Goal: Find contact information: Find contact information

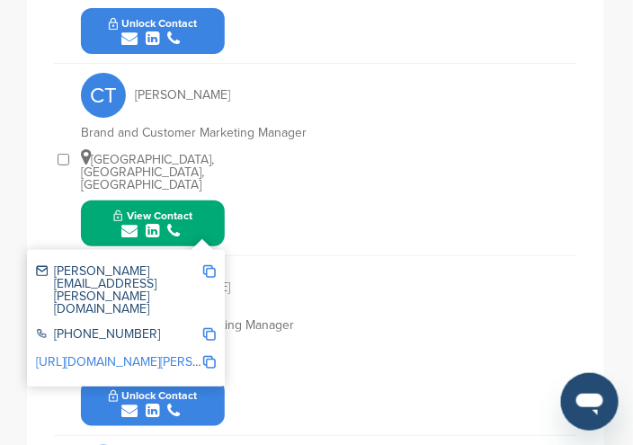
scroll to position [948, 0]
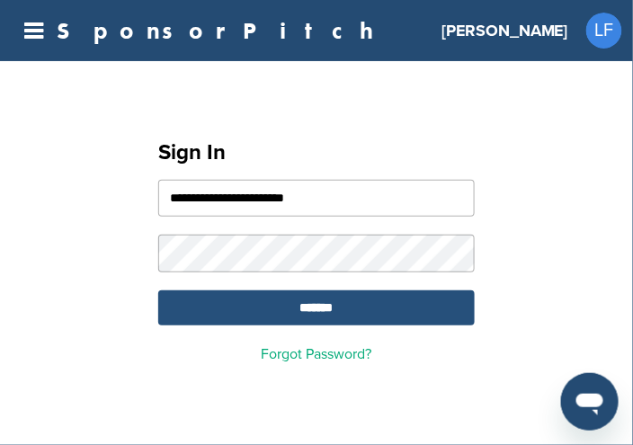
click at [327, 317] on input "*******" at bounding box center [316, 308] width 317 height 35
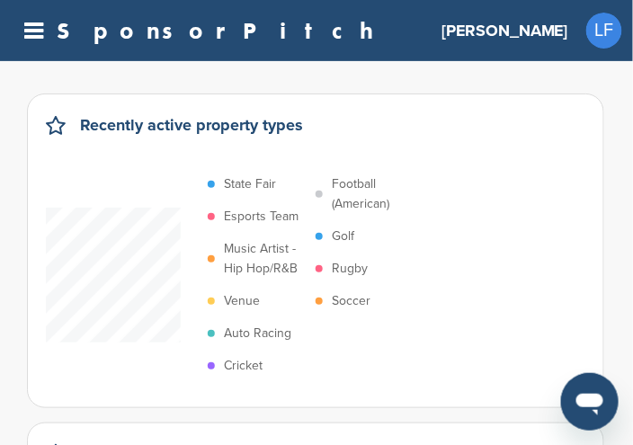
click at [358, 296] on p "Soccer" at bounding box center [351, 302] width 39 height 20
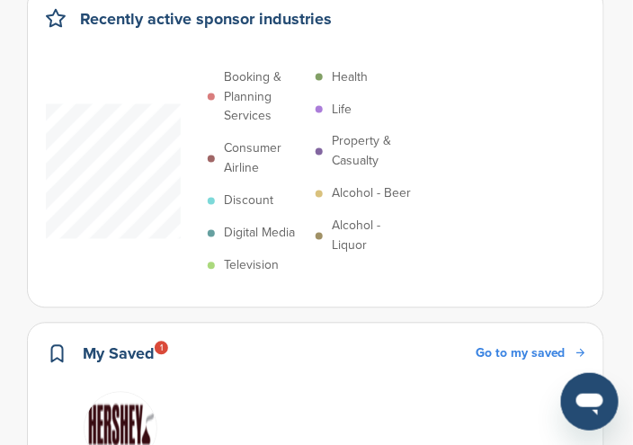
scroll to position [450, 0]
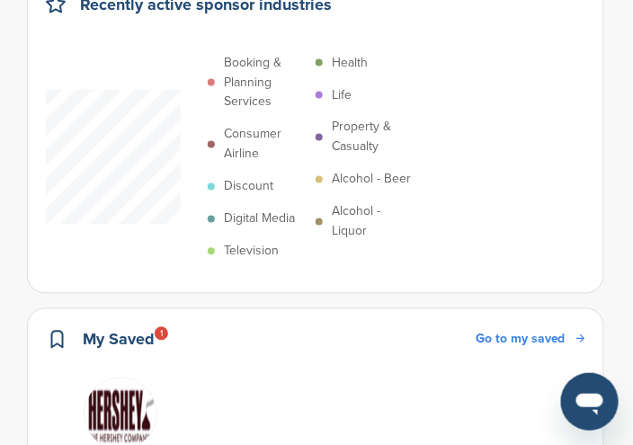
click at [253, 220] on p "Digital Media" at bounding box center [259, 220] width 71 height 20
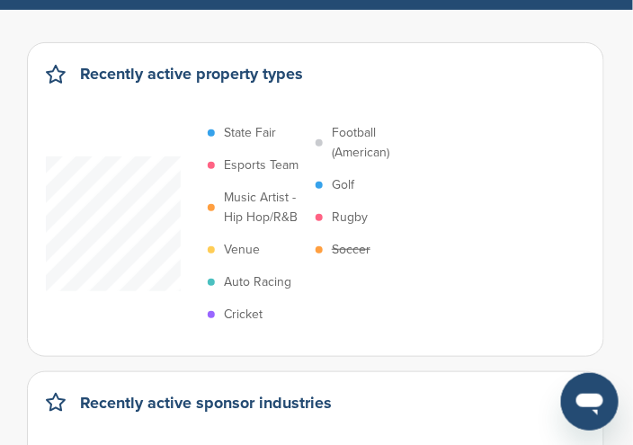
scroll to position [0, 0]
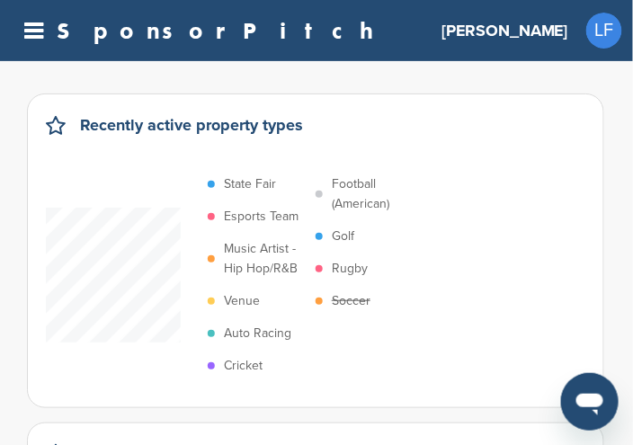
click at [543, 31] on h3 "[PERSON_NAME]" at bounding box center [505, 30] width 127 height 25
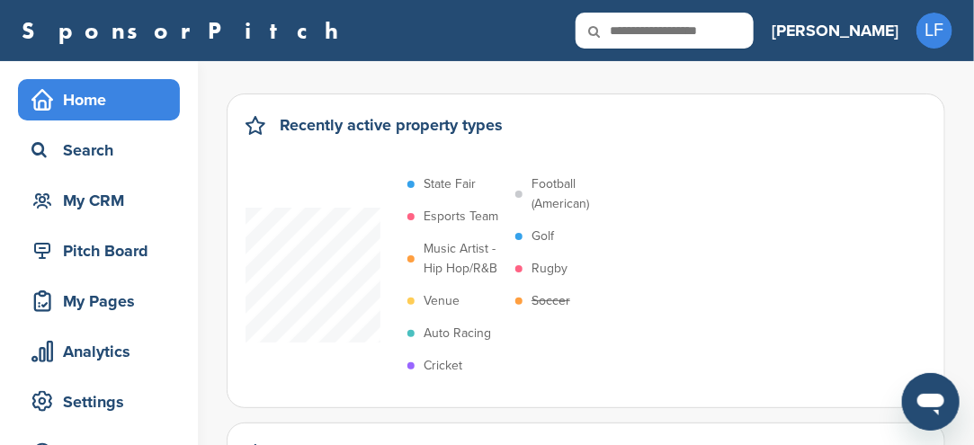
click at [633, 30] on icon at bounding box center [606, 32] width 61 height 38
click at [633, 31] on input "text" at bounding box center [665, 31] width 178 height 36
type input "**********"
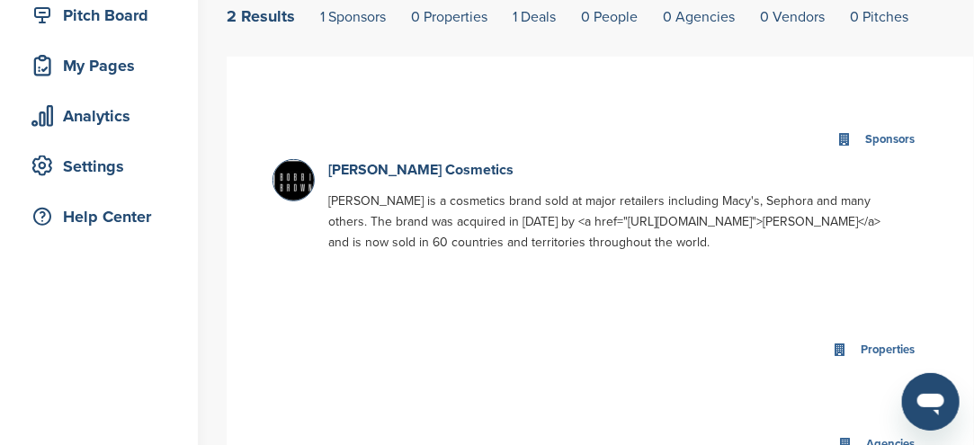
scroll to position [270, 0]
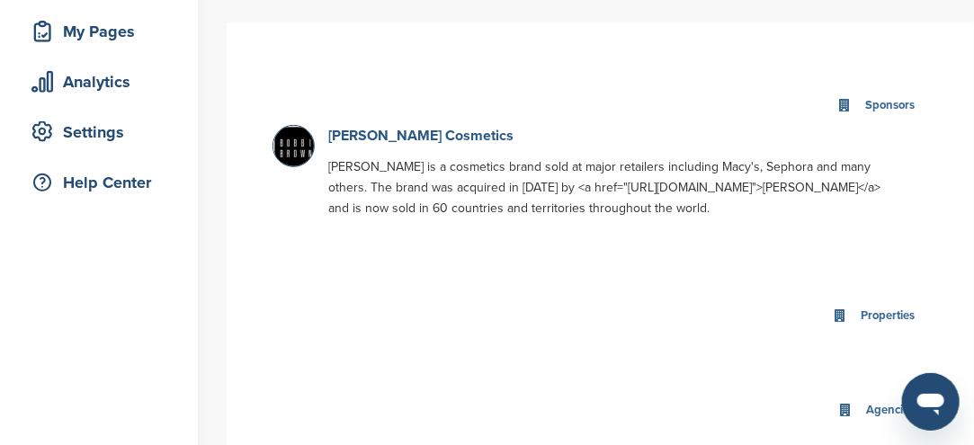
click at [394, 140] on link "[PERSON_NAME] Cosmetics" at bounding box center [420, 136] width 185 height 18
click at [399, 132] on link "[PERSON_NAME] Cosmetics" at bounding box center [420, 136] width 185 height 18
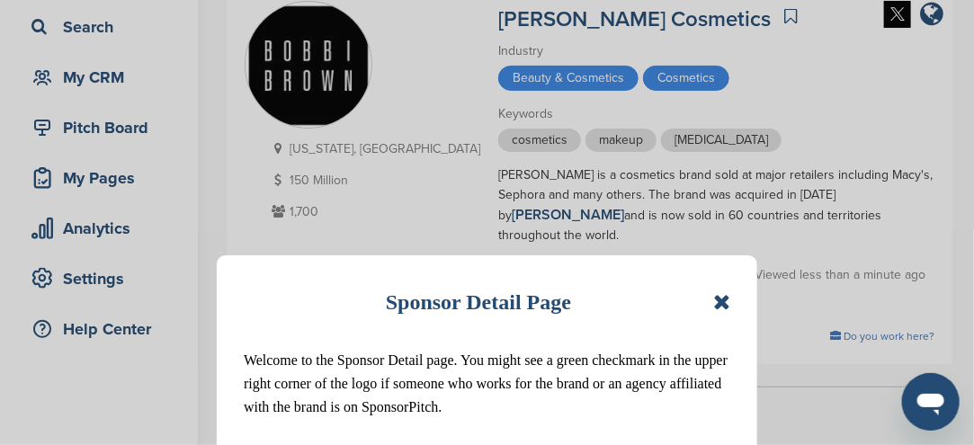
scroll to position [180, 0]
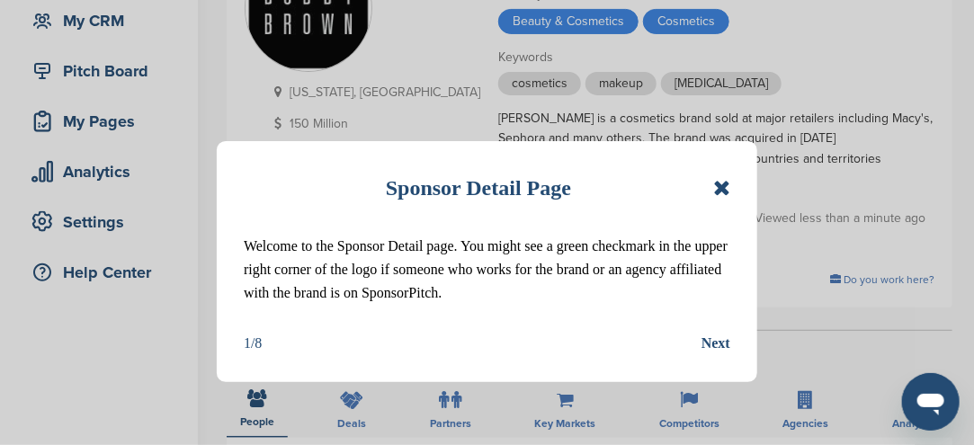
click at [726, 184] on icon at bounding box center [721, 188] width 17 height 22
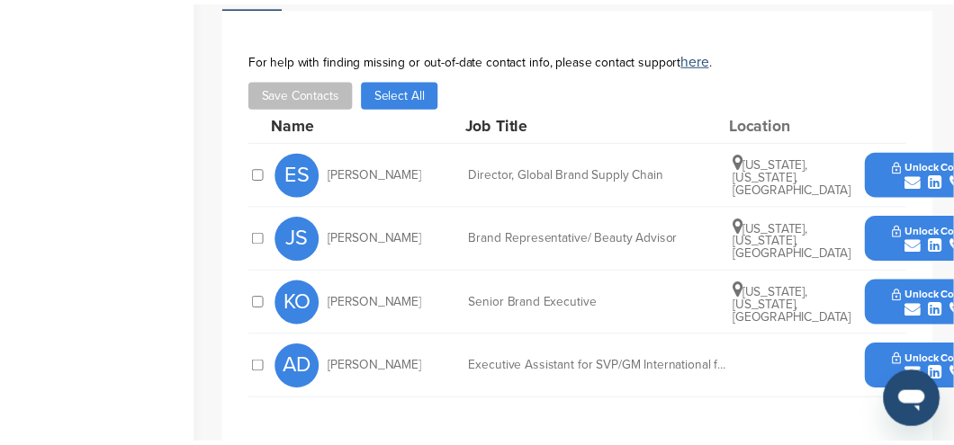
scroll to position [450, 0]
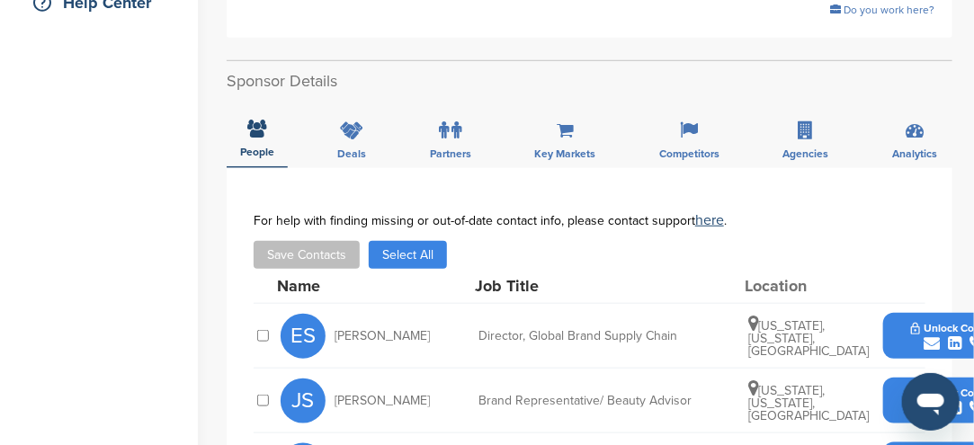
click at [927, 336] on icon "submit" at bounding box center [932, 344] width 16 height 16
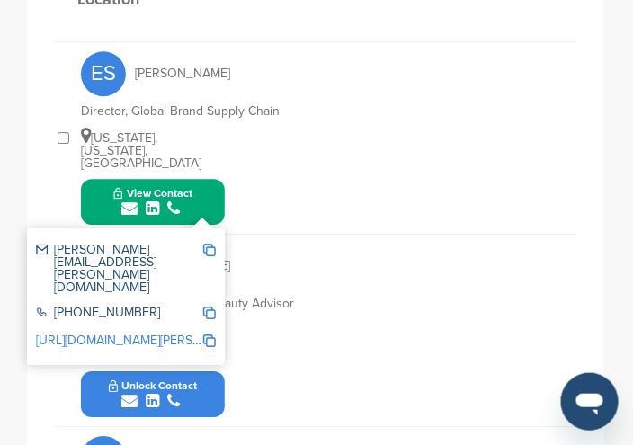
scroll to position [780, 0]
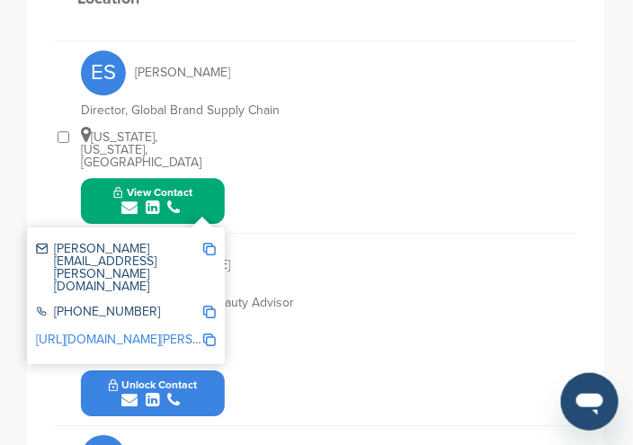
click at [206, 243] on img at bounding box center [209, 249] width 13 height 13
click at [215, 243] on img at bounding box center [209, 249] width 13 height 13
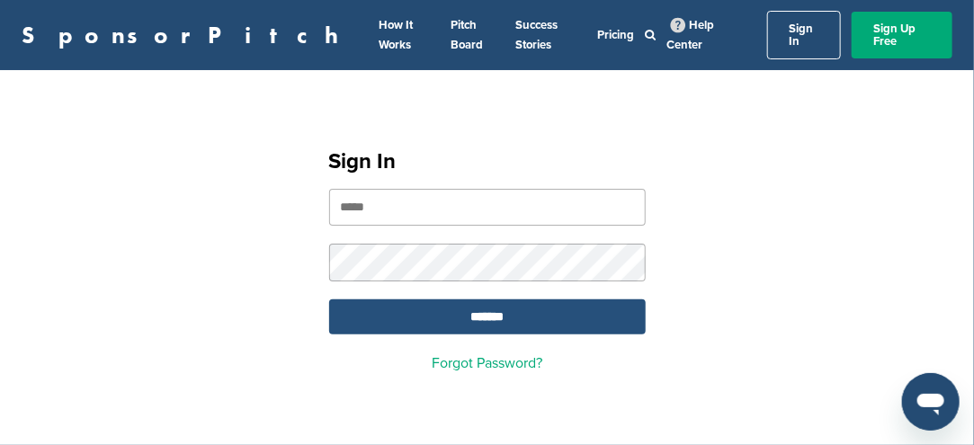
type input "**********"
click at [494, 311] on input "*******" at bounding box center [487, 317] width 317 height 35
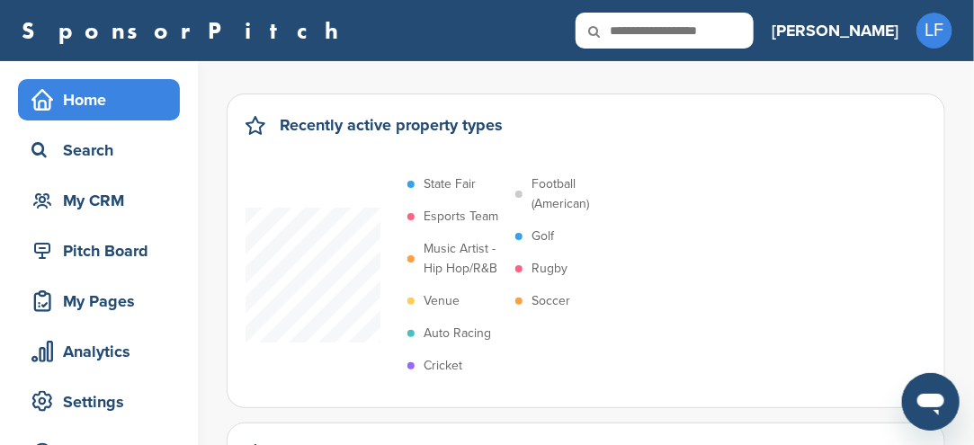
click at [544, 302] on p "Soccer" at bounding box center [551, 302] width 39 height 20
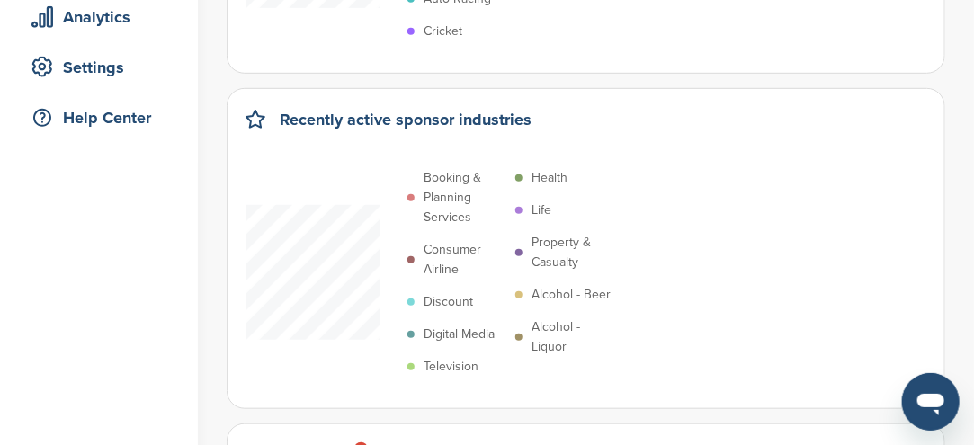
scroll to position [360, 0]
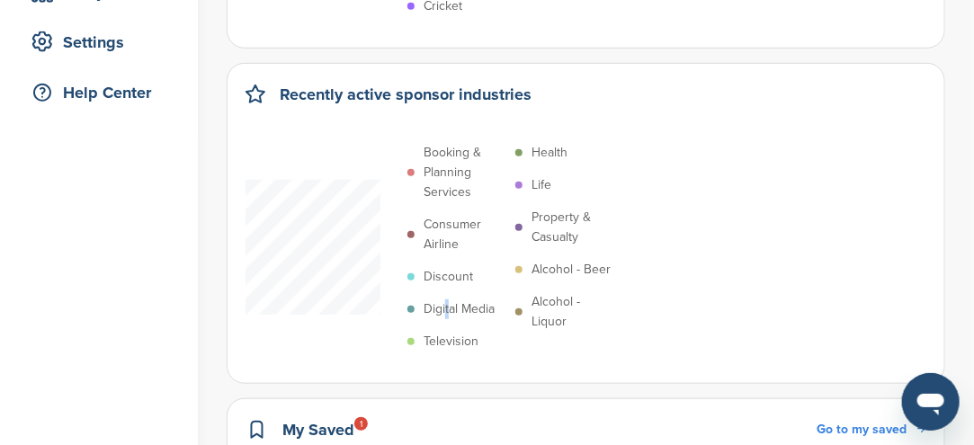
click at [447, 302] on p "Digital Media" at bounding box center [459, 310] width 71 height 20
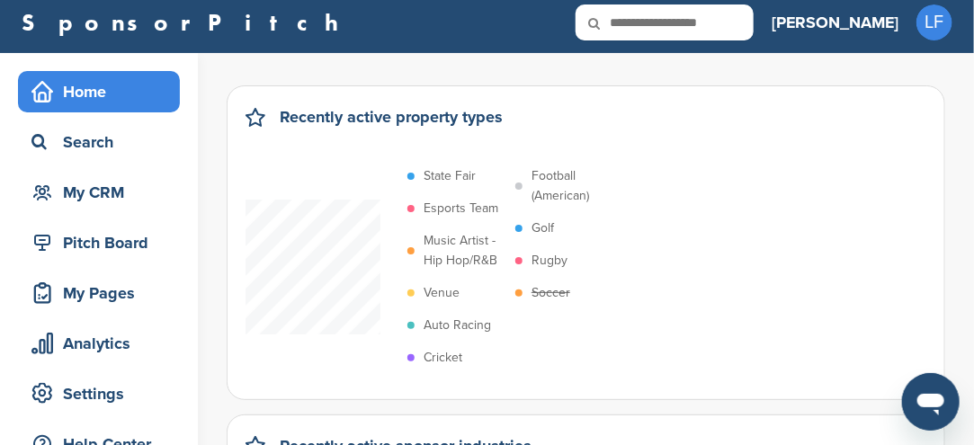
scroll to position [0, 0]
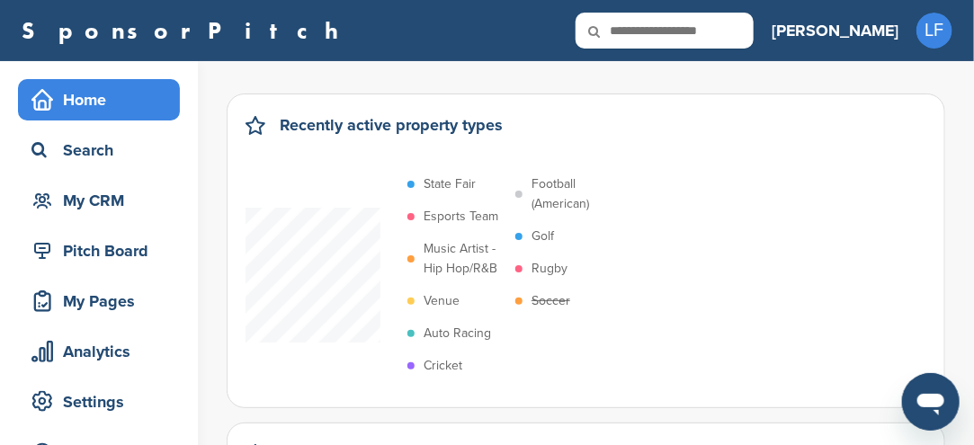
click at [637, 29] on icon at bounding box center [606, 32] width 61 height 38
click at [637, 23] on icon at bounding box center [606, 32] width 61 height 38
click at [637, 35] on icon at bounding box center [606, 32] width 61 height 38
click at [752, 30] on input "text" at bounding box center [665, 31] width 178 height 36
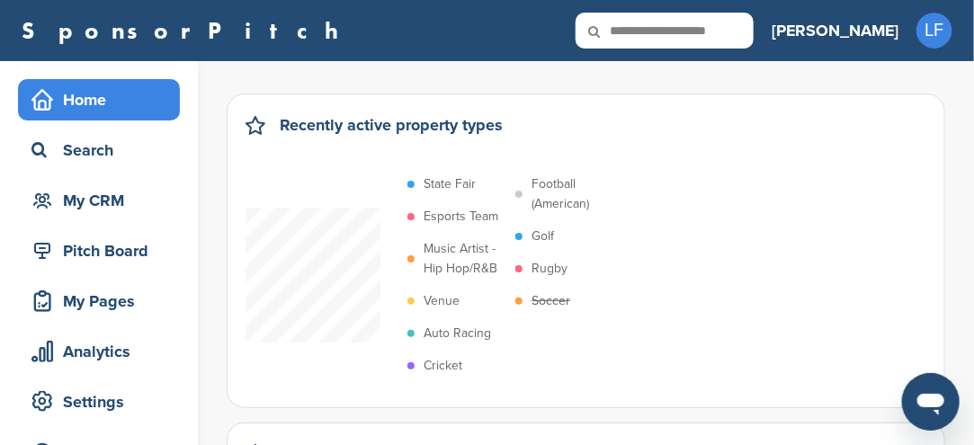
type input "**********"
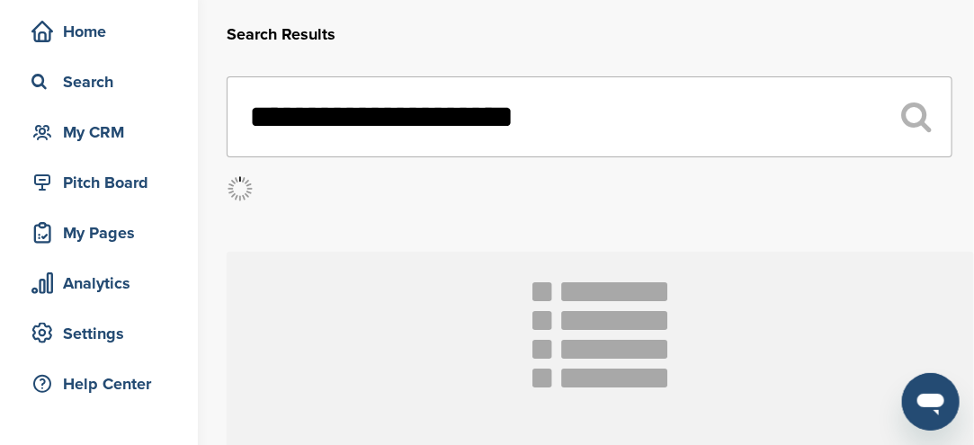
scroll to position [180, 0]
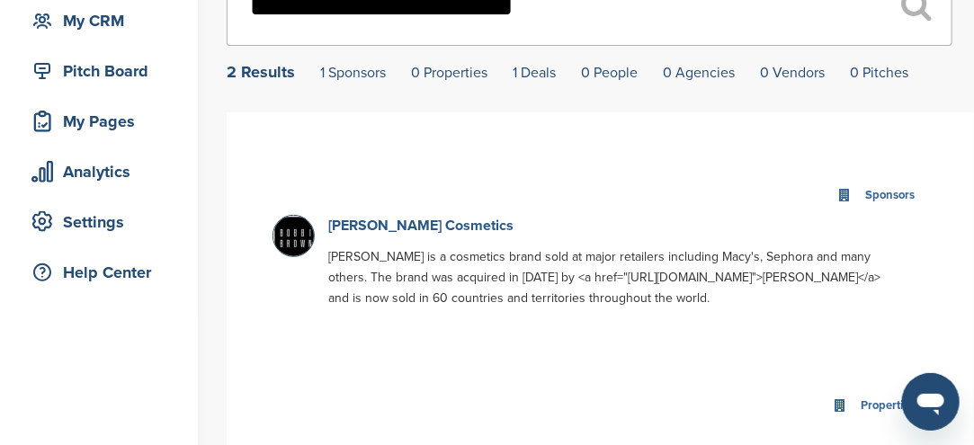
click at [447, 220] on link "[PERSON_NAME] Cosmetics" at bounding box center [420, 226] width 185 height 18
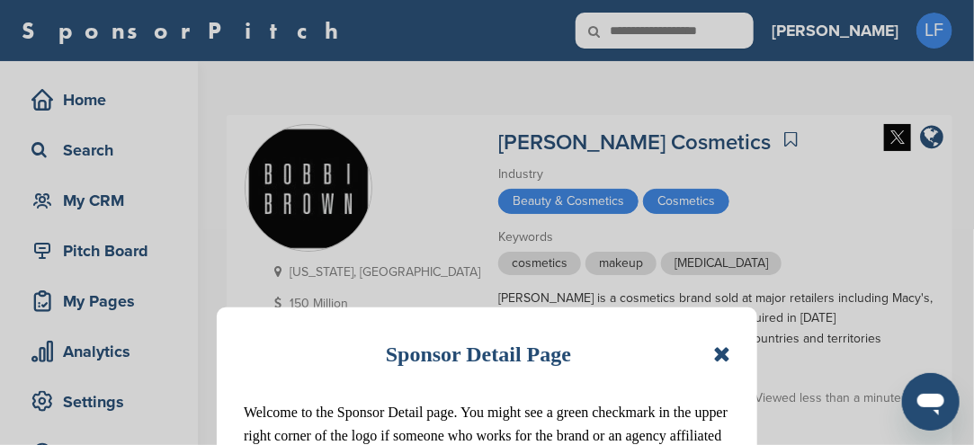
scroll to position [90, 0]
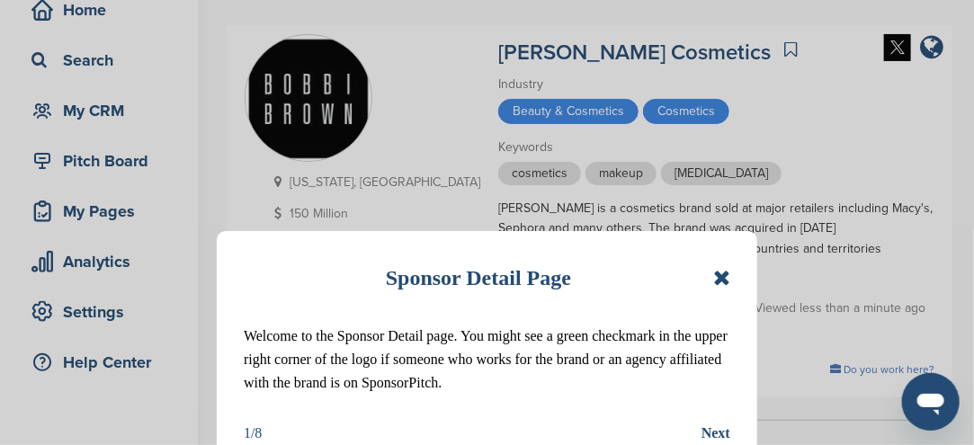
click at [713, 283] on icon at bounding box center [721, 278] width 17 height 22
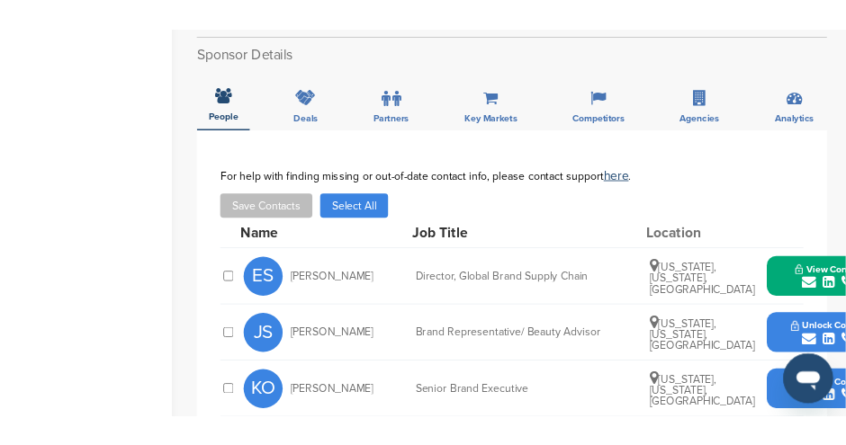
scroll to position [630, 0]
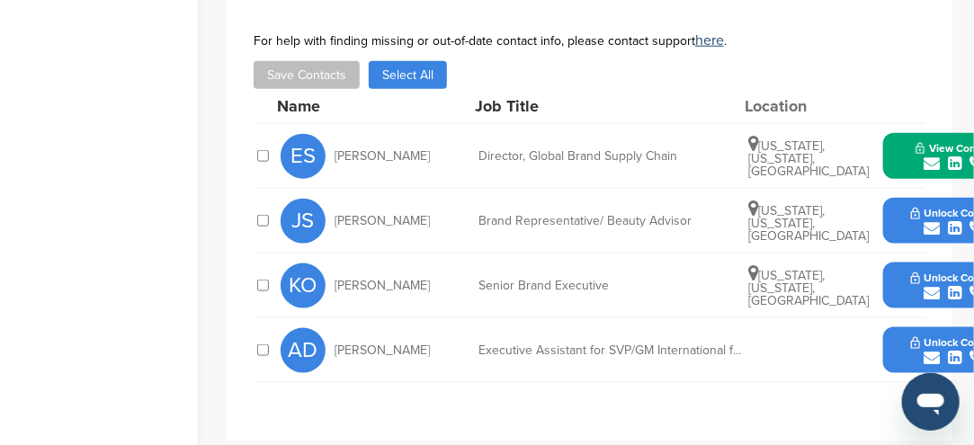
click at [939, 285] on icon "submit" at bounding box center [932, 293] width 16 height 16
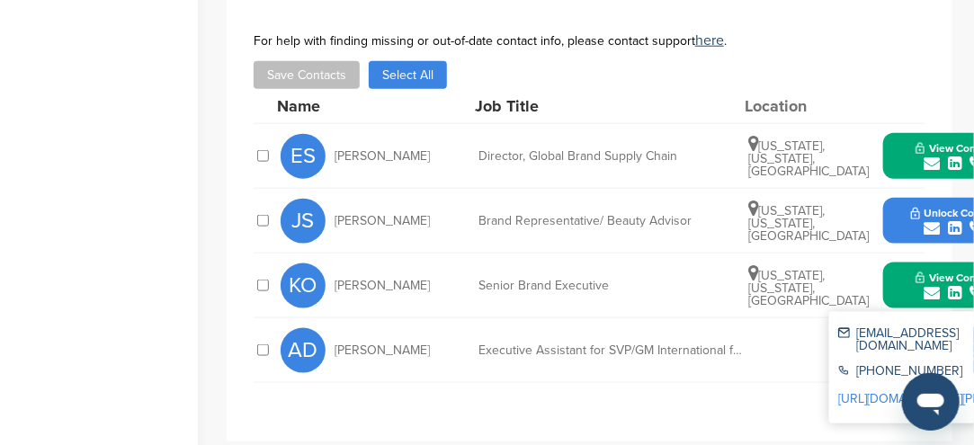
click at [837, 312] on div "kosis@bobbibrowncosmetics.com +1-646-613-6568 http://www.linkedin.com/in/kurt-o…" at bounding box center [929, 368] width 198 height 112
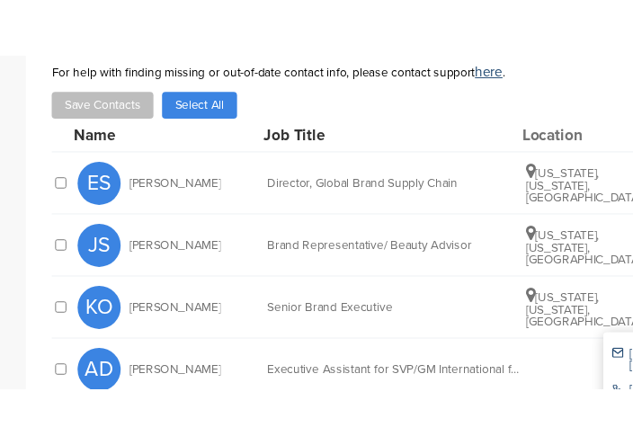
scroll to position [670, 0]
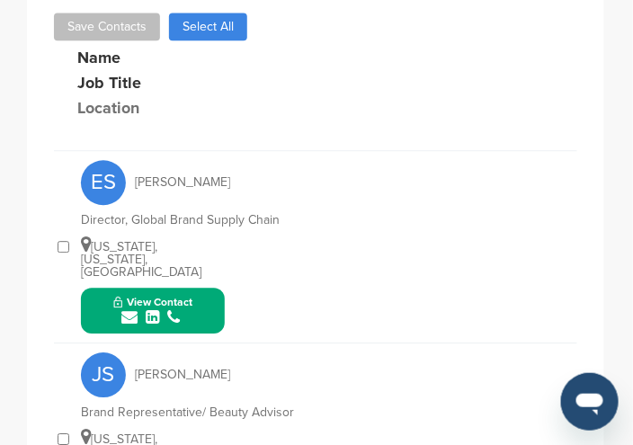
click at [130, 310] on icon "submit" at bounding box center [129, 318] width 16 height 16
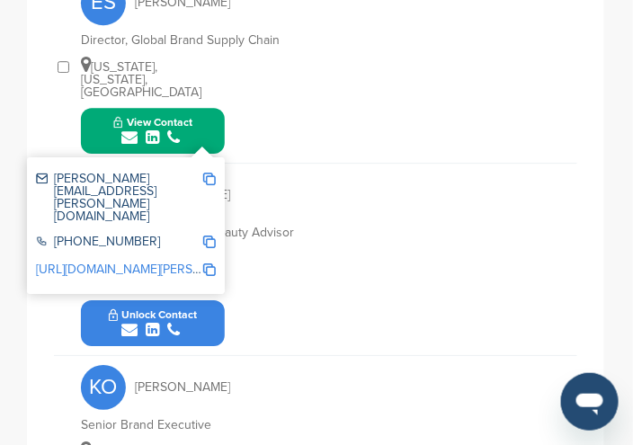
scroll to position [940, 0]
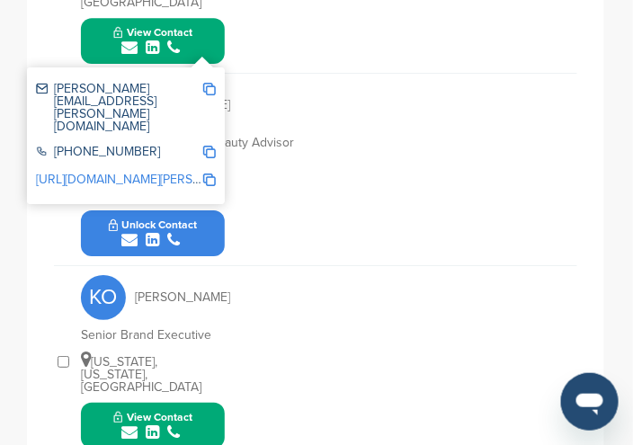
click at [133, 425] on icon "submit" at bounding box center [129, 433] width 16 height 16
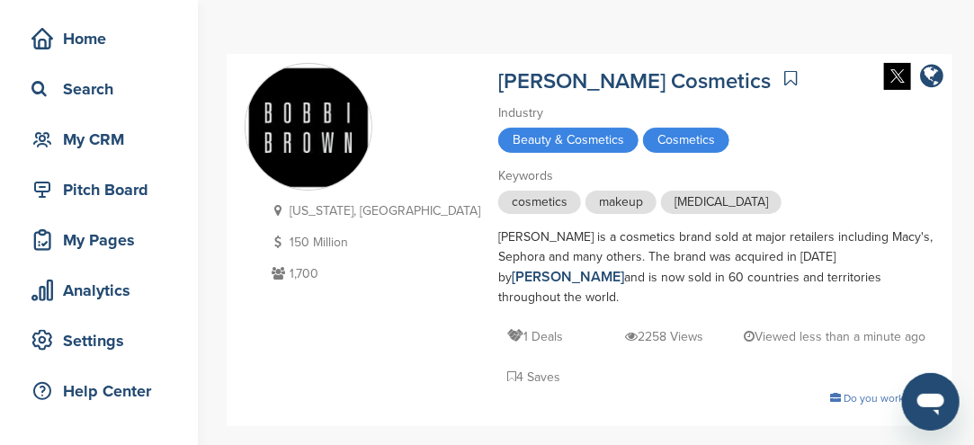
scroll to position [0, 0]
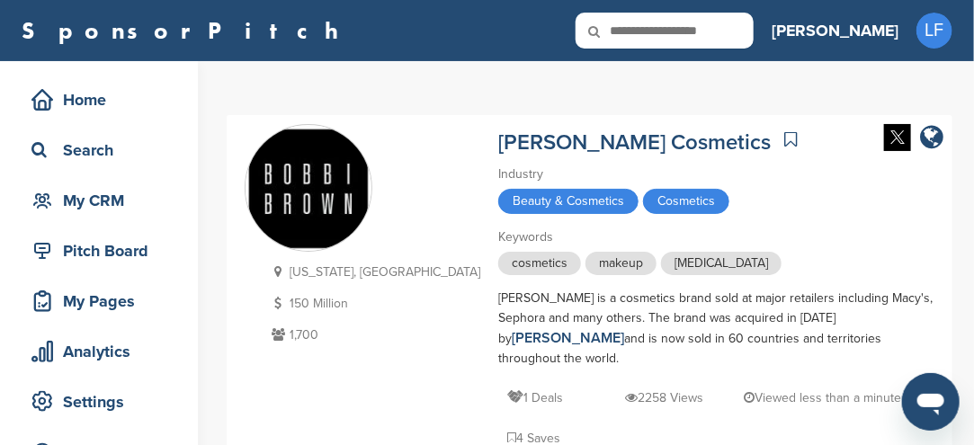
click at [754, 24] on input "text" at bounding box center [665, 31] width 178 height 36
type input "*"
type input "********"
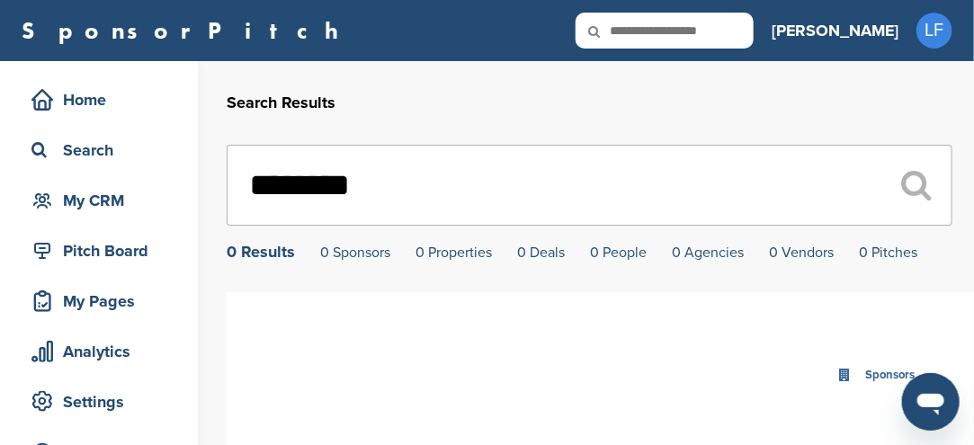
click at [319, 184] on input "********" at bounding box center [590, 185] width 726 height 81
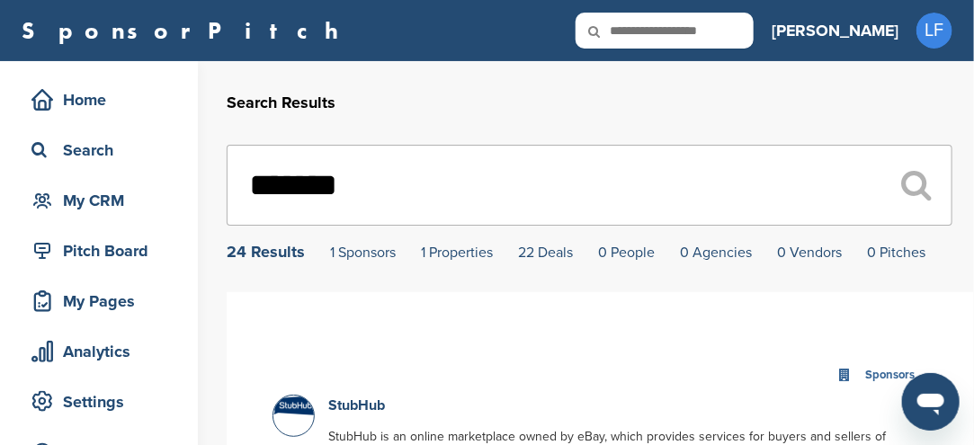
type input "*******"
click at [257, 256] on div "24 Results" at bounding box center [266, 252] width 78 height 16
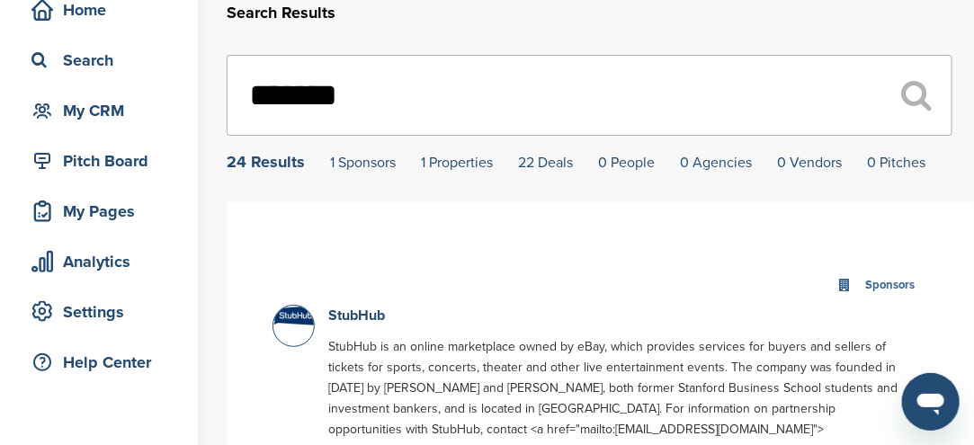
click at [294, 328] on div at bounding box center [294, 326] width 42 height 42
click at [361, 313] on link "StubHub" at bounding box center [356, 316] width 57 height 18
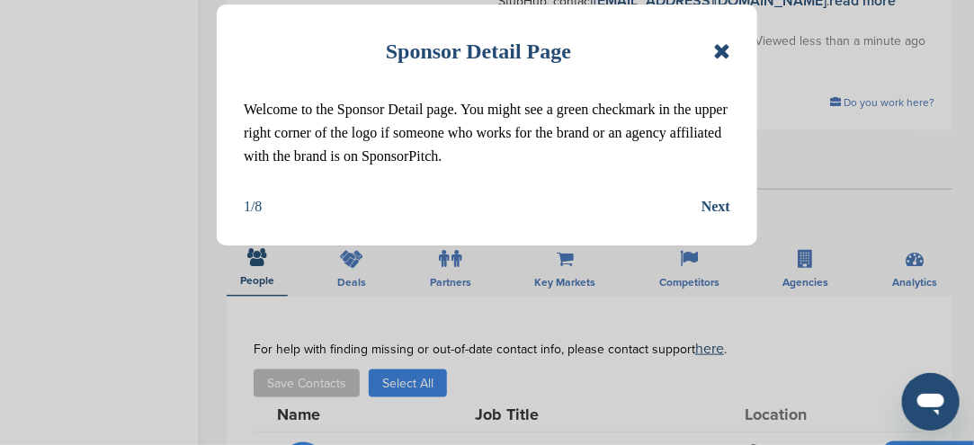
scroll to position [720, 0]
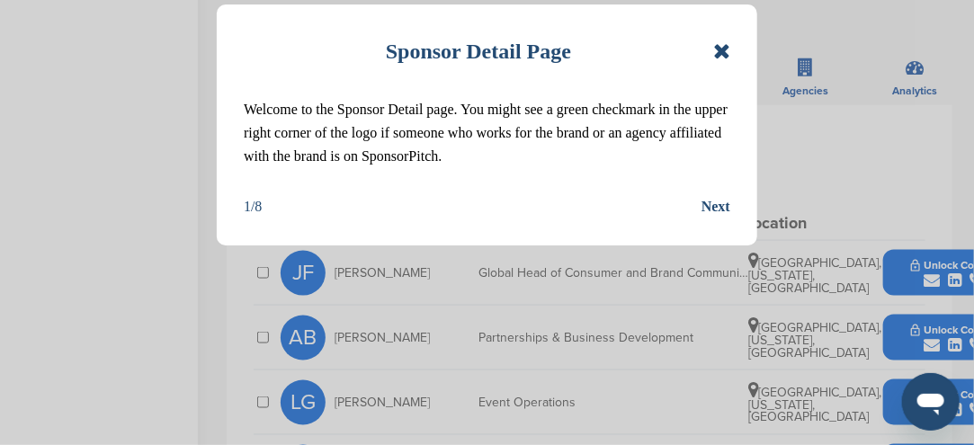
click at [718, 44] on icon at bounding box center [721, 51] width 17 height 22
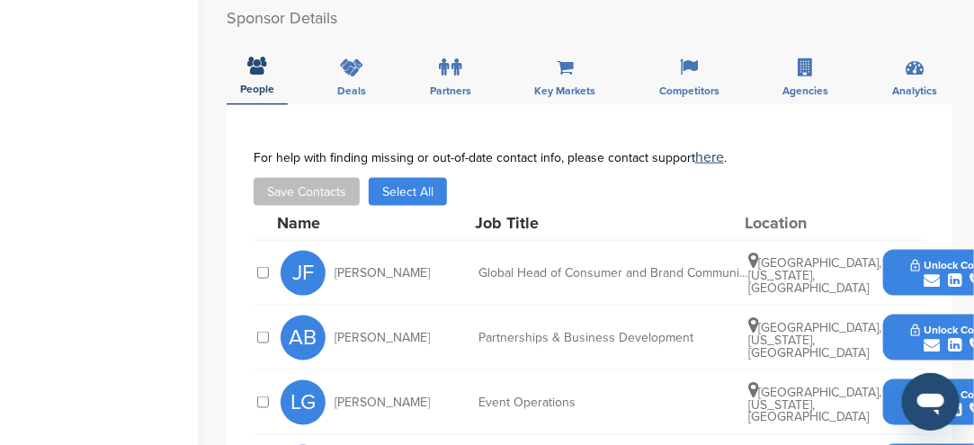
click at [935, 273] on icon "submit" at bounding box center [932, 281] width 16 height 16
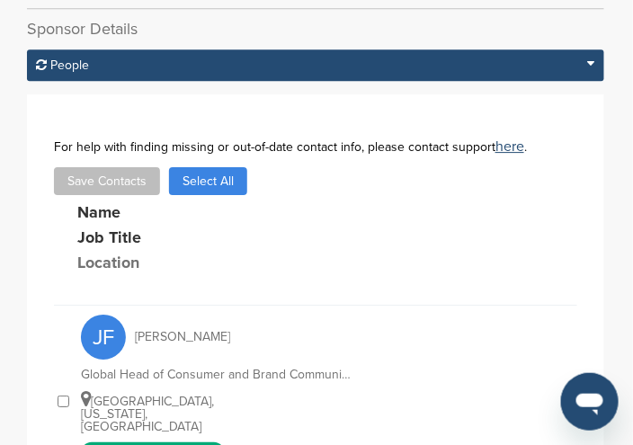
scroll to position [925, 0]
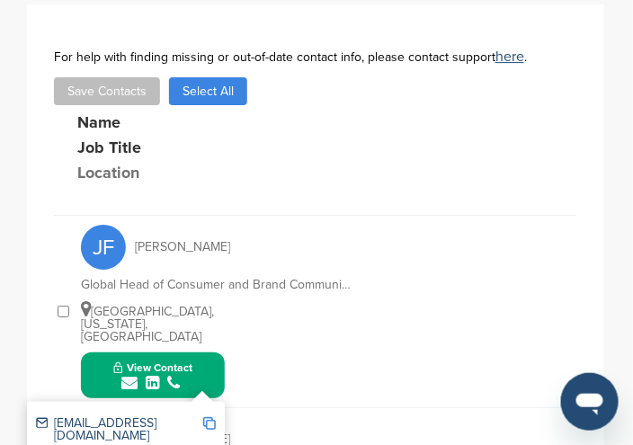
click at [210, 417] on img at bounding box center [209, 423] width 13 height 13
